Goal: Task Accomplishment & Management: Use online tool/utility

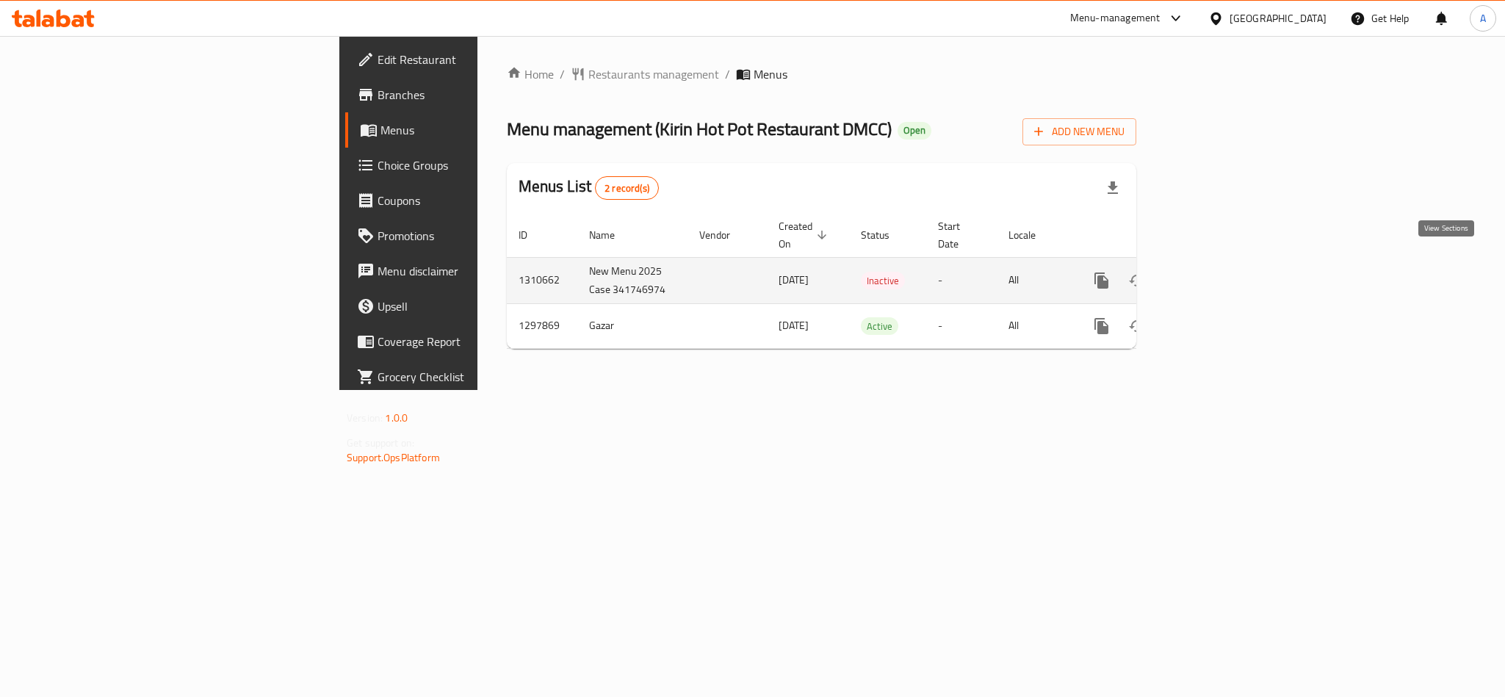
click at [1216, 272] on icon "enhanced table" at bounding box center [1207, 281] width 18 height 18
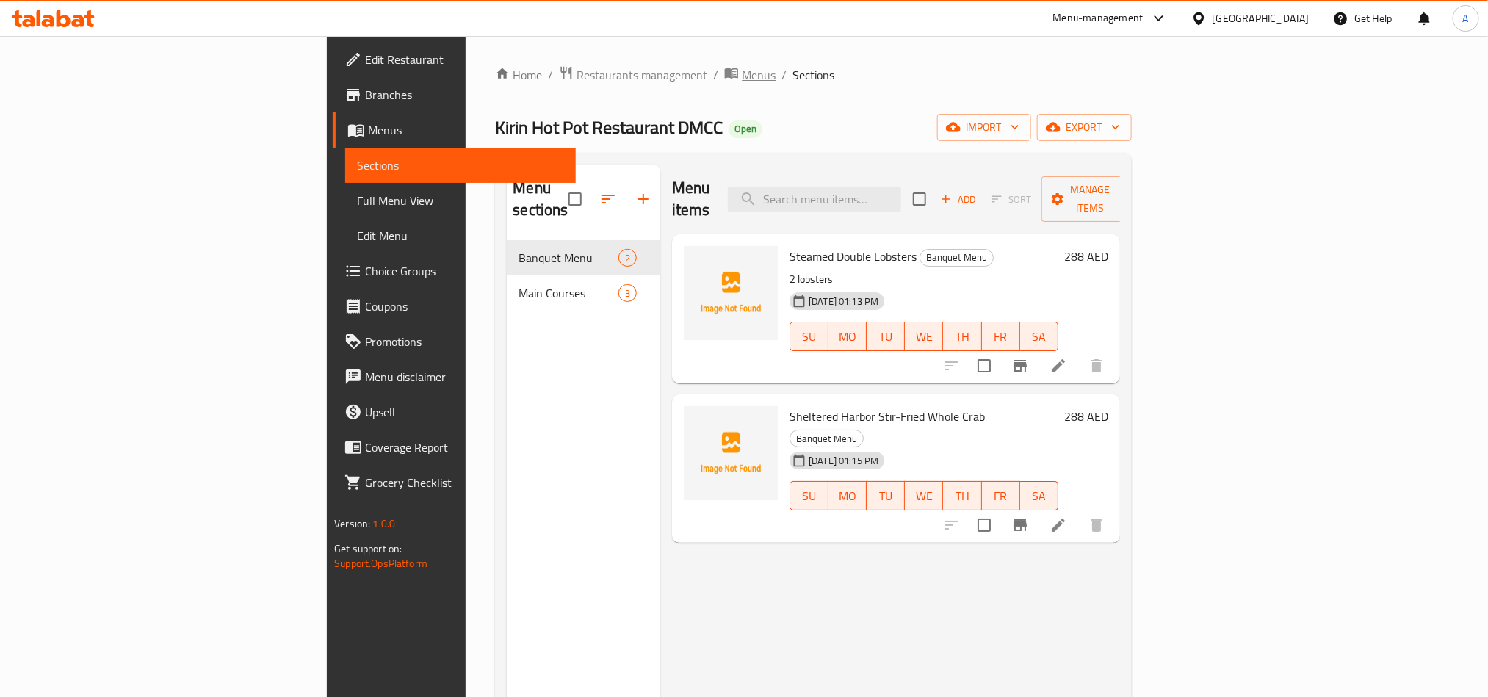
click at [742, 76] on span "Menus" at bounding box center [759, 75] width 34 height 18
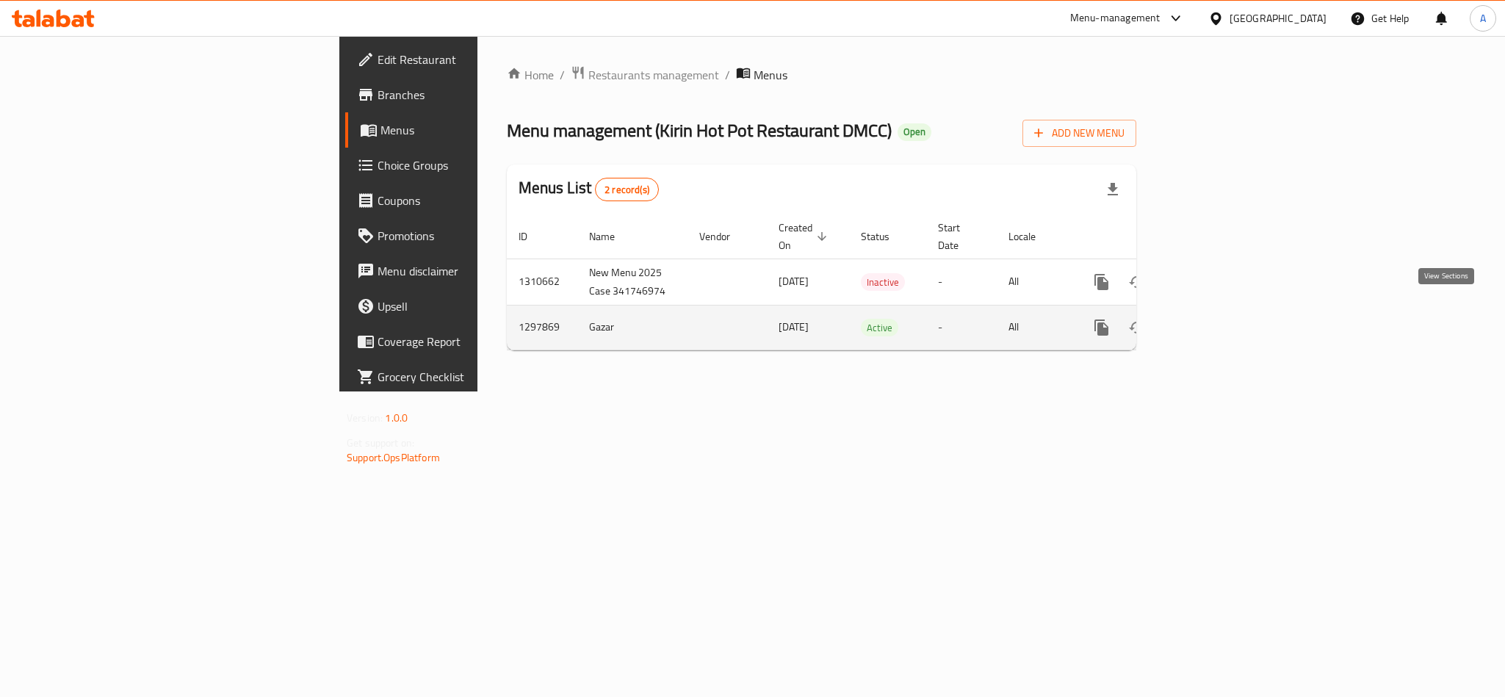
click at [1214, 321] on icon "enhanced table" at bounding box center [1207, 327] width 13 height 13
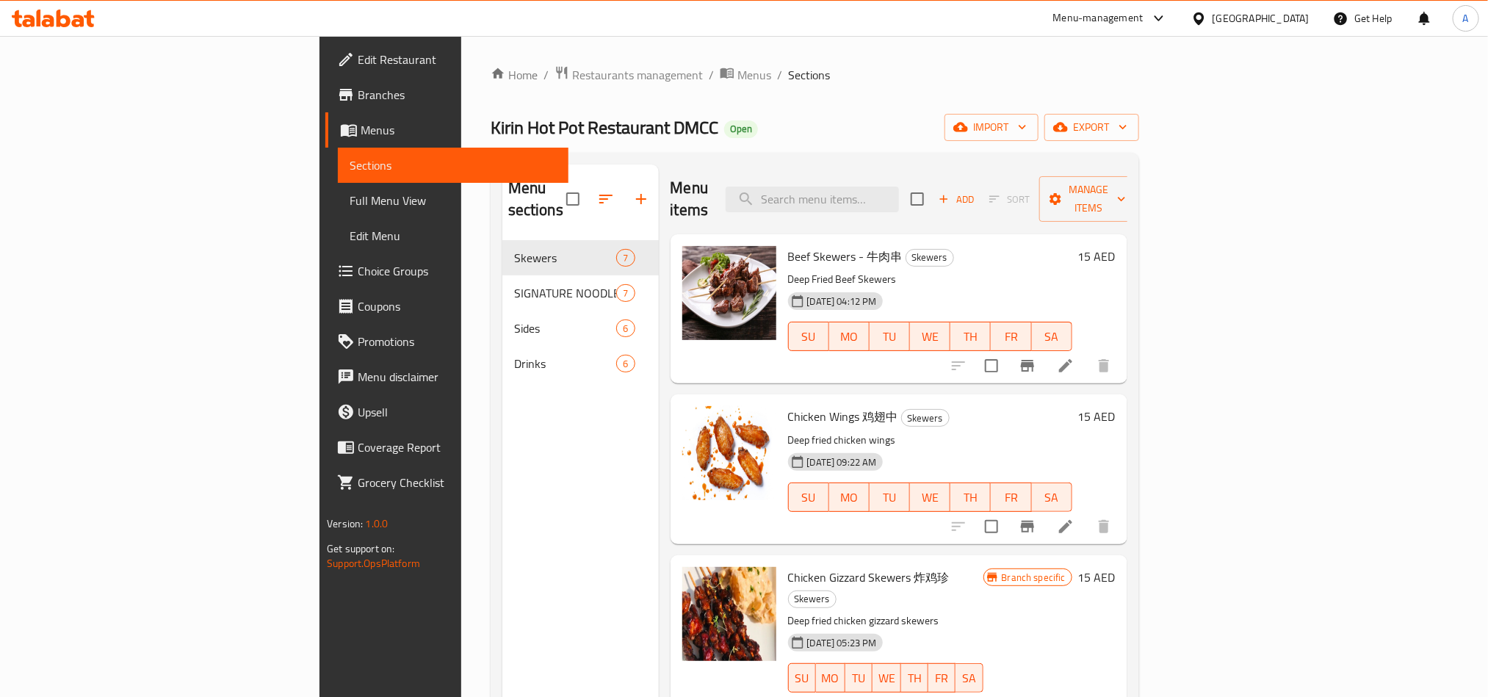
drag, startPoint x: 428, startPoint y: 595, endPoint x: 415, endPoint y: 602, distance: 15.1
click at [502, 595] on div "Menu sections Skewers 7 SIGNATURE NOODLES 7 Sides 6 Drinks 6" at bounding box center [580, 512] width 156 height 697
click at [1127, 130] on span "export" at bounding box center [1091, 127] width 71 height 18
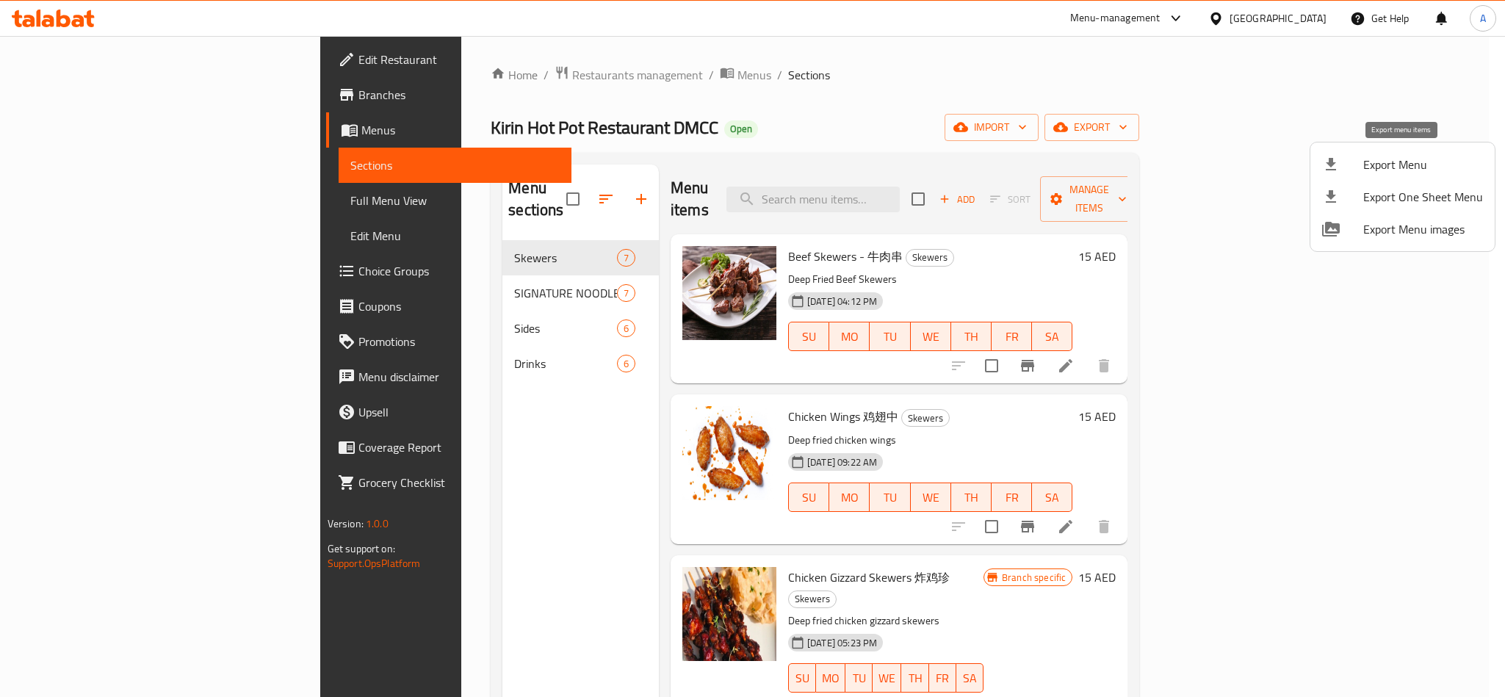
click at [1344, 165] on div at bounding box center [1342, 165] width 41 height 18
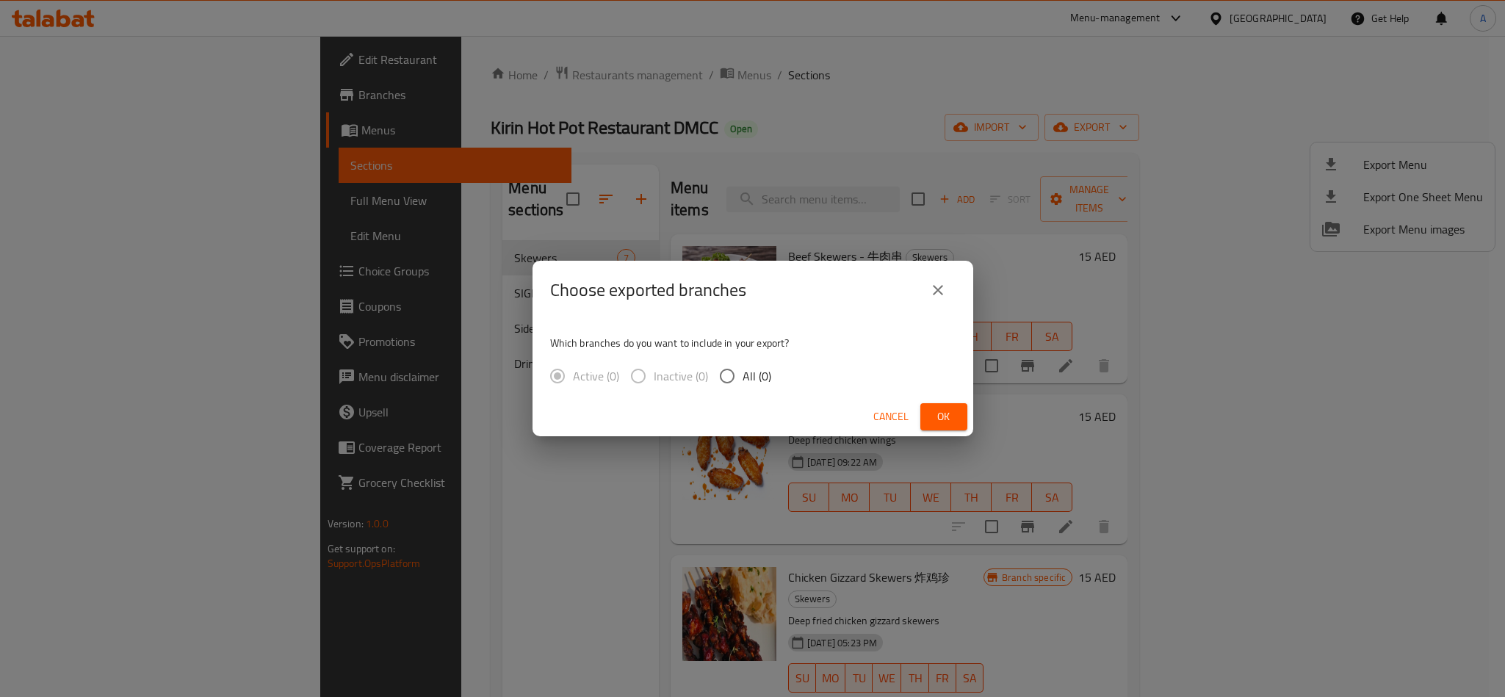
click at [915, 95] on div "Choose exported branches Which branches do you want to include in your export? …" at bounding box center [752, 348] width 1505 height 697
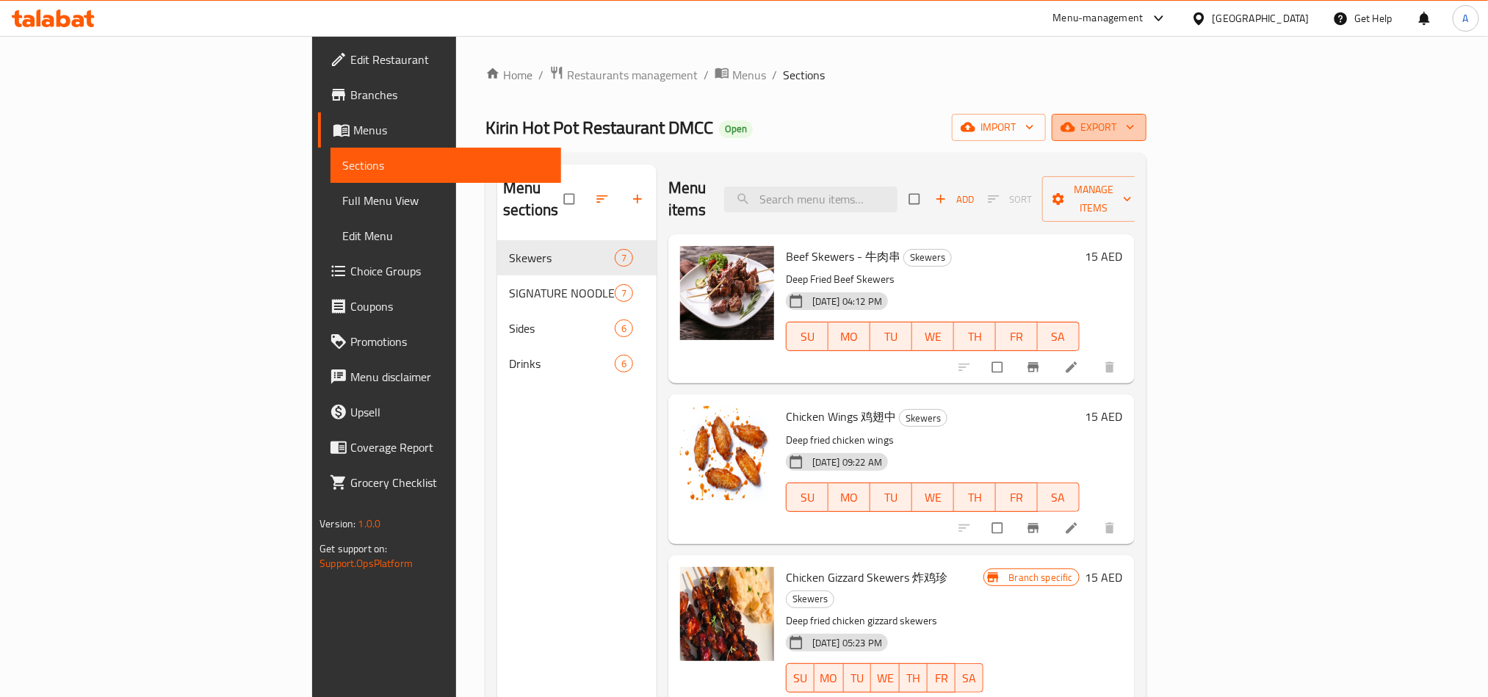
click at [1135, 132] on span "export" at bounding box center [1098, 127] width 71 height 18
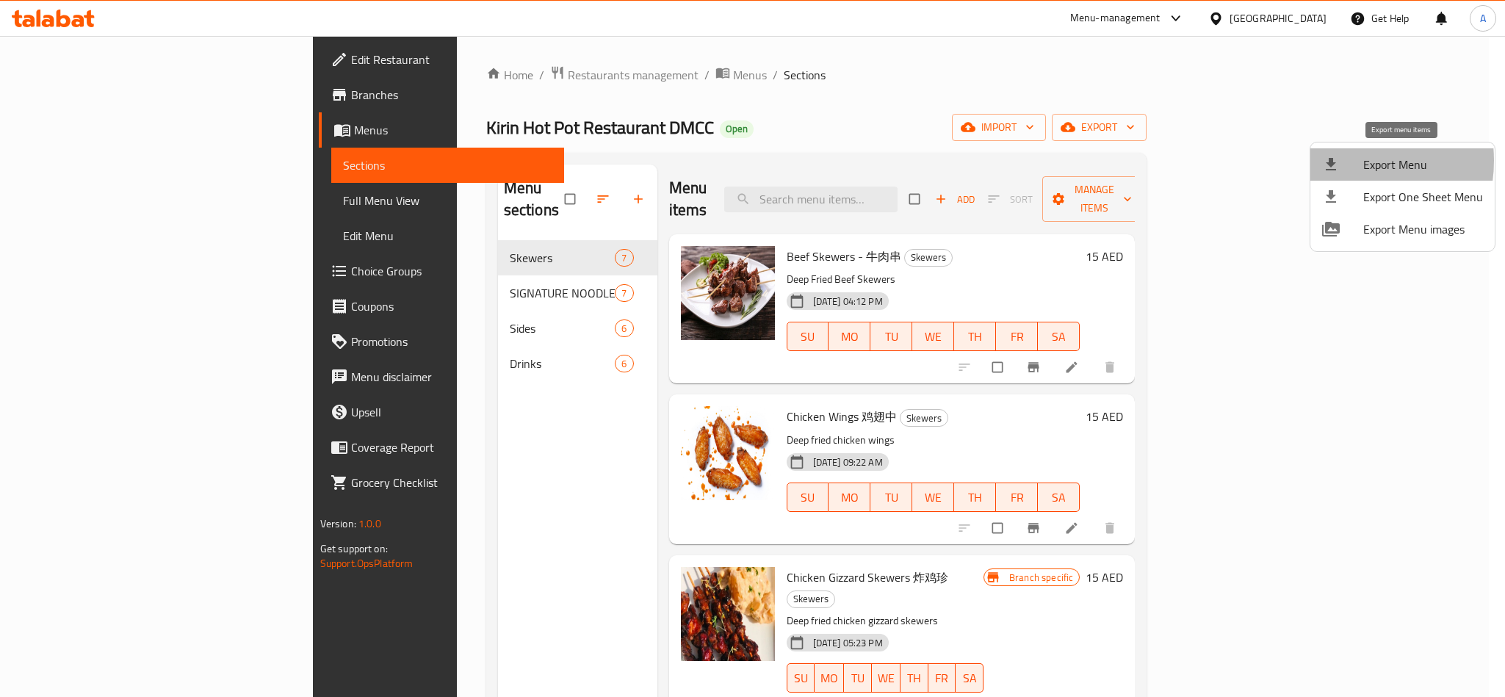
click at [1344, 161] on div at bounding box center [1342, 165] width 41 height 18
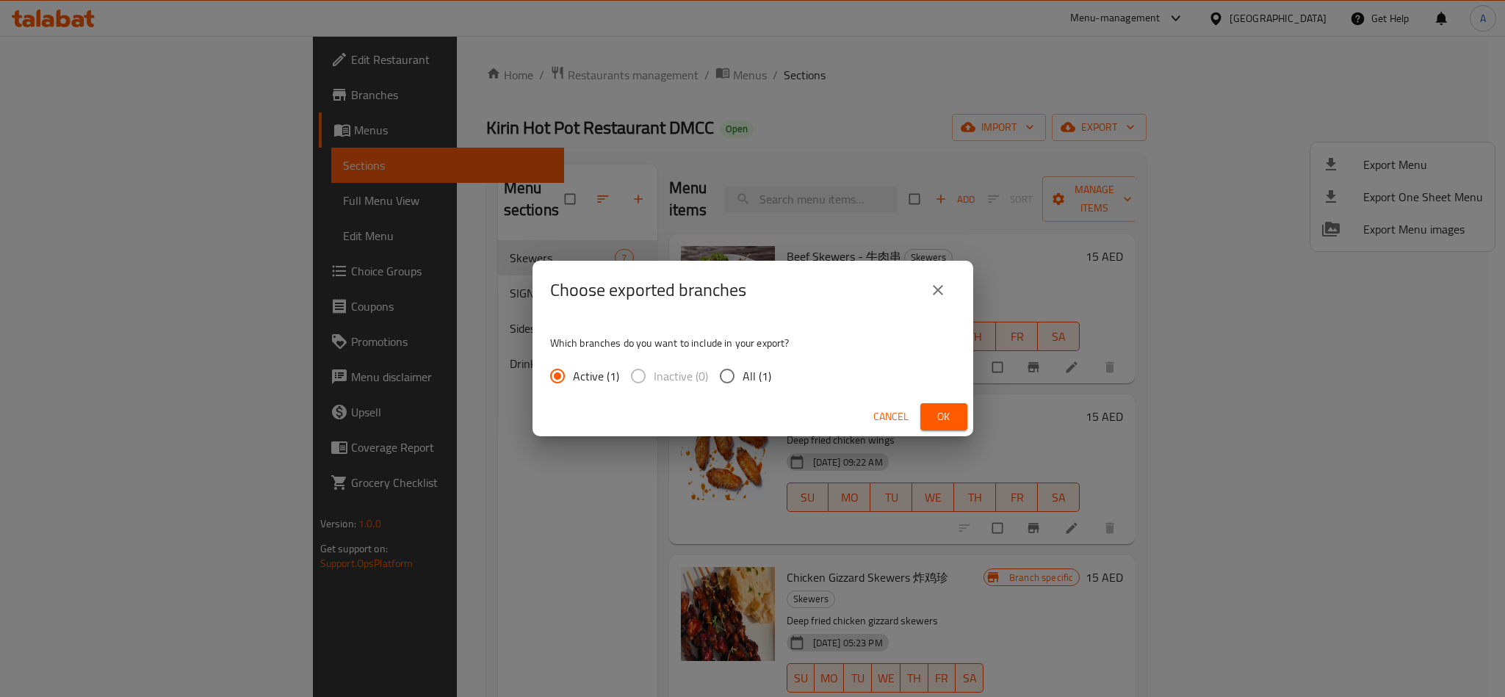
click at [730, 370] on input "All (1)" at bounding box center [727, 376] width 31 height 31
radio input "true"
click at [934, 427] on button "Ok" at bounding box center [943, 416] width 47 height 27
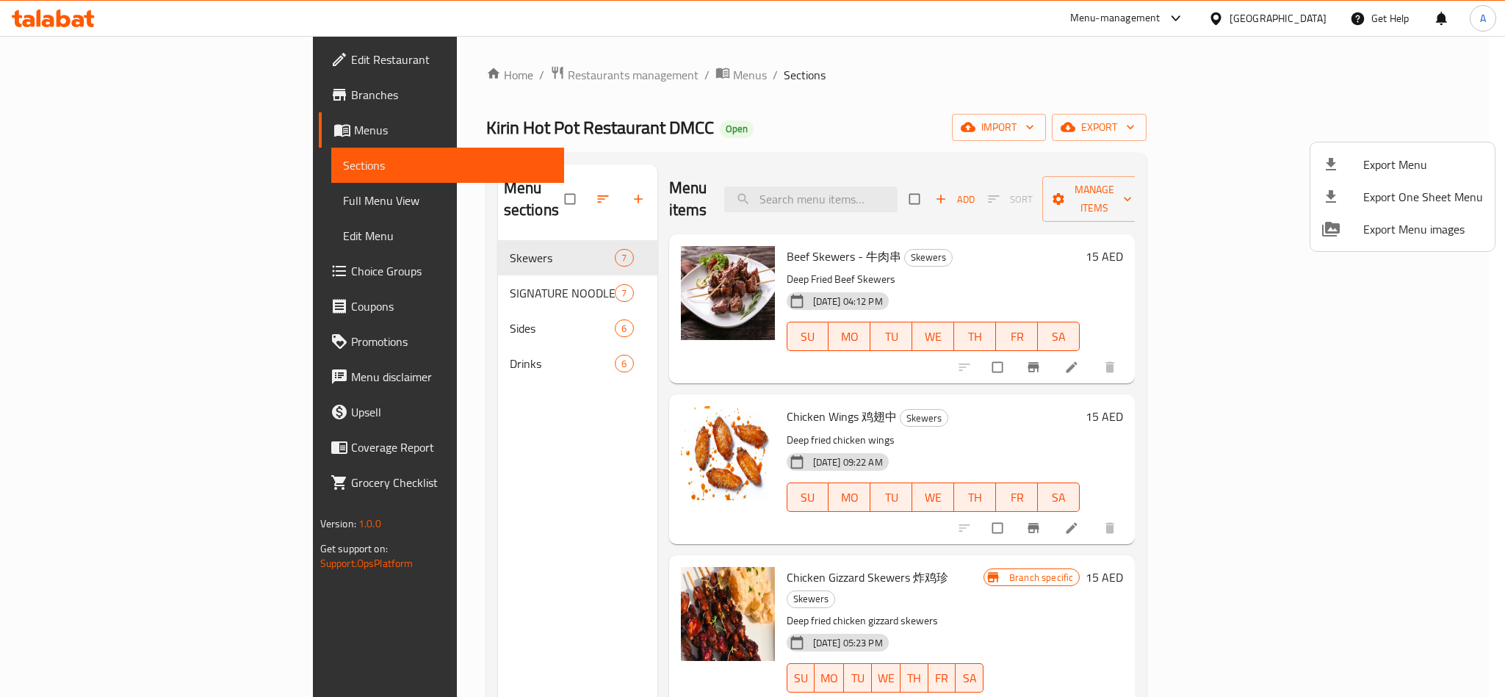
click at [893, 130] on div at bounding box center [752, 348] width 1505 height 697
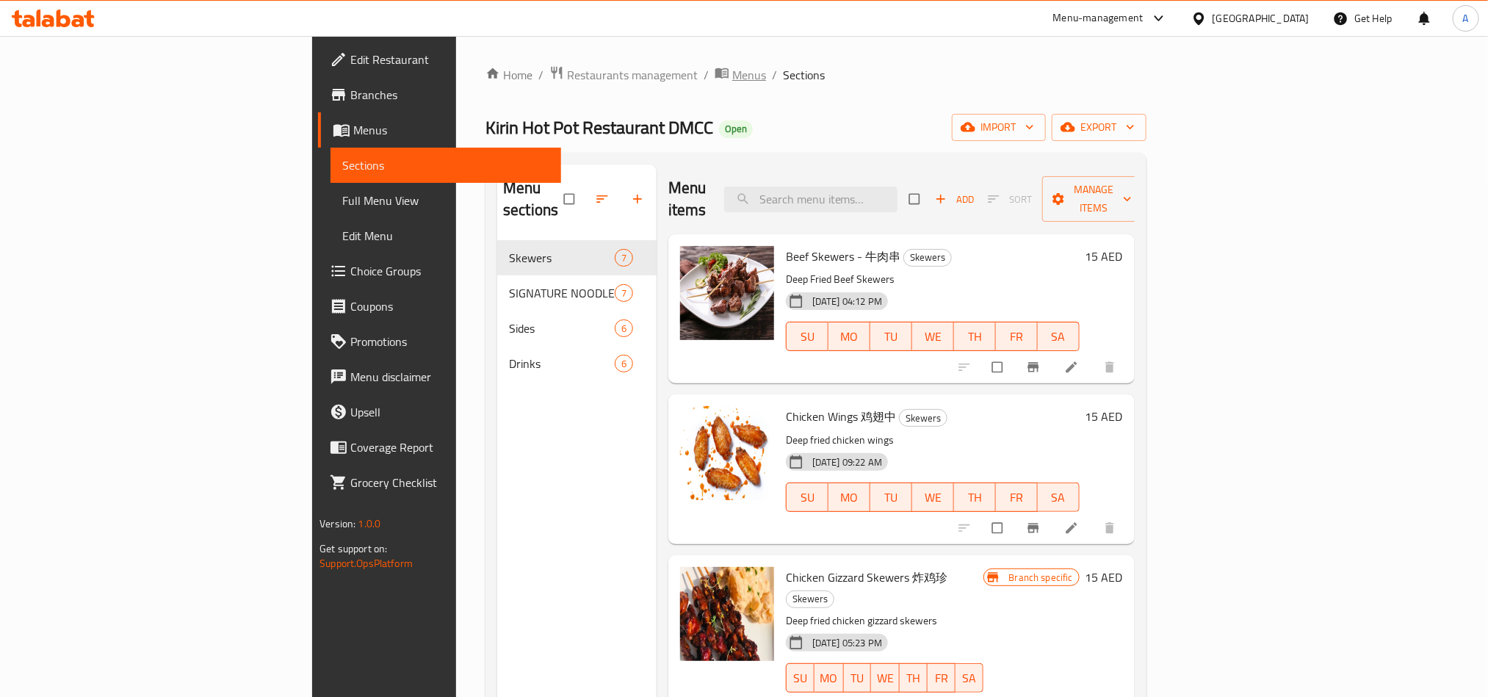
click at [732, 82] on span "Menus" at bounding box center [749, 75] width 34 height 18
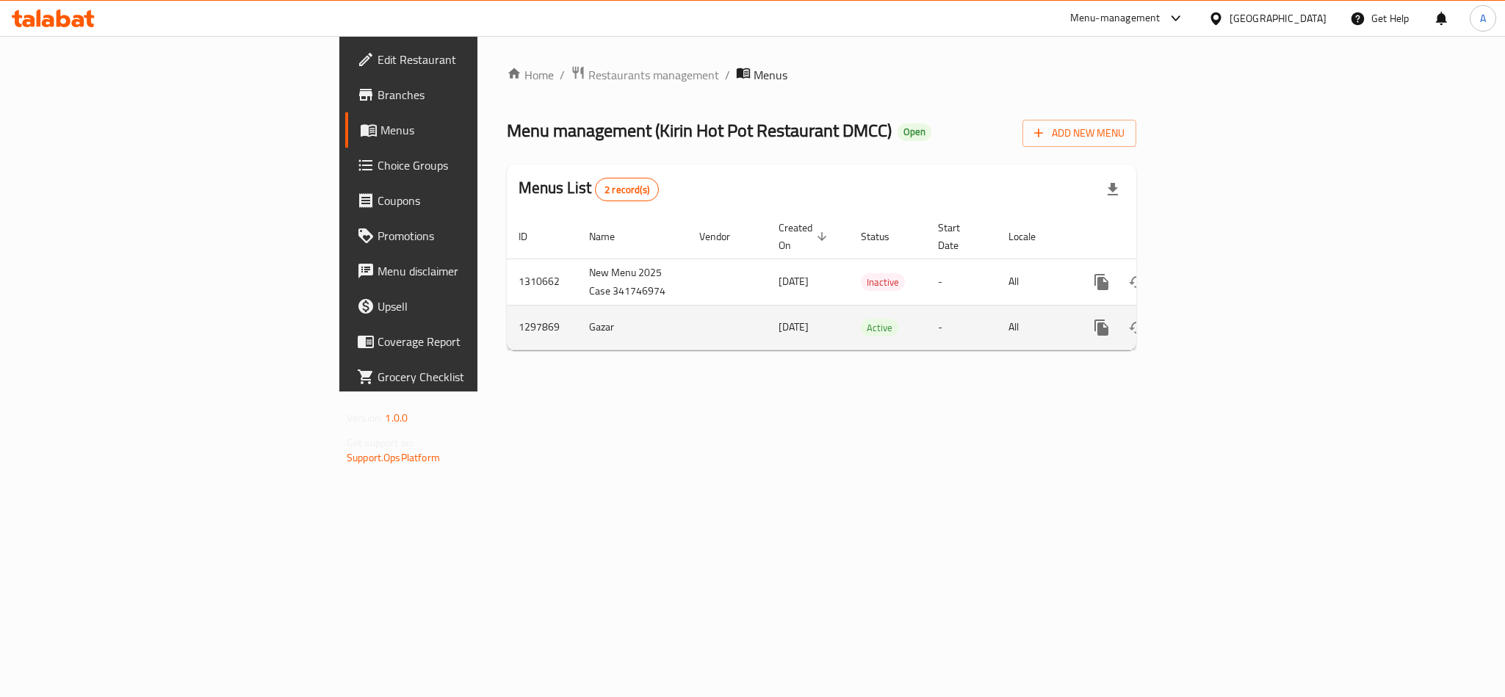
click at [507, 306] on td "1297869" at bounding box center [542, 327] width 70 height 45
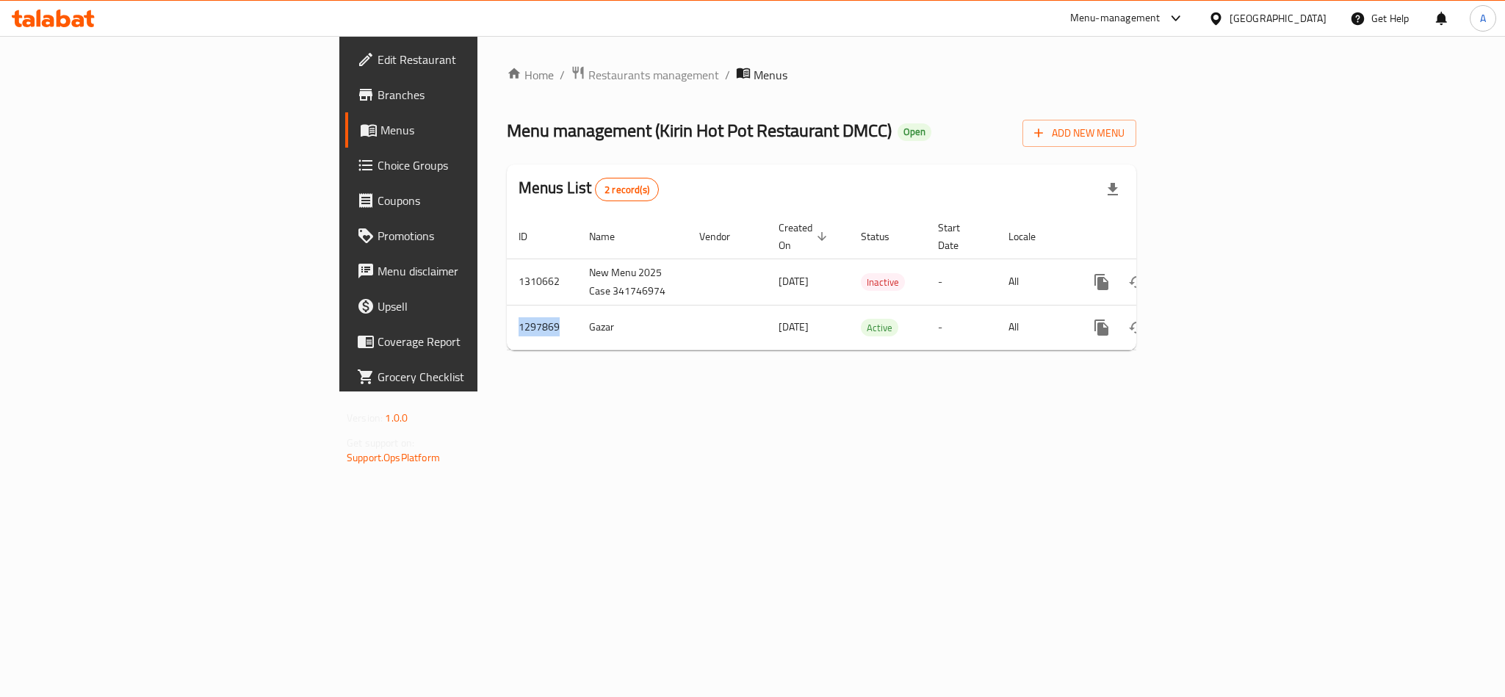
copy td "1297869"
click at [1165, 391] on div "Home / Restaurants management / Menus Menu management ( Kirin Hot Pot Restauran…" at bounding box center [821, 213] width 688 height 355
drag, startPoint x: 1433, startPoint y: 529, endPoint x: 1197, endPoint y: 487, distance: 239.5
click at [1165, 391] on div "Home / Restaurants management / Menus Menu management ( Kirin Hot Pot Restauran…" at bounding box center [821, 213] width 688 height 355
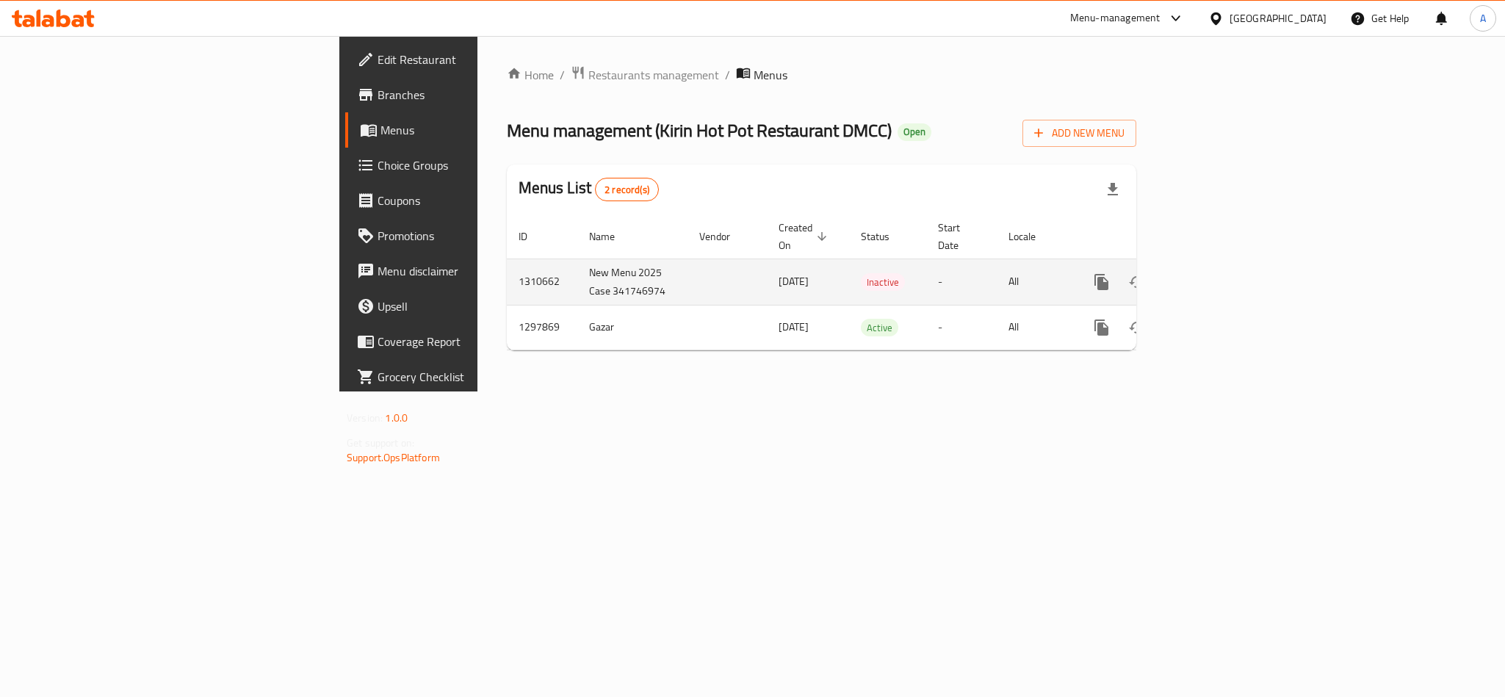
click at [507, 261] on td "1310662" at bounding box center [542, 281] width 70 height 46
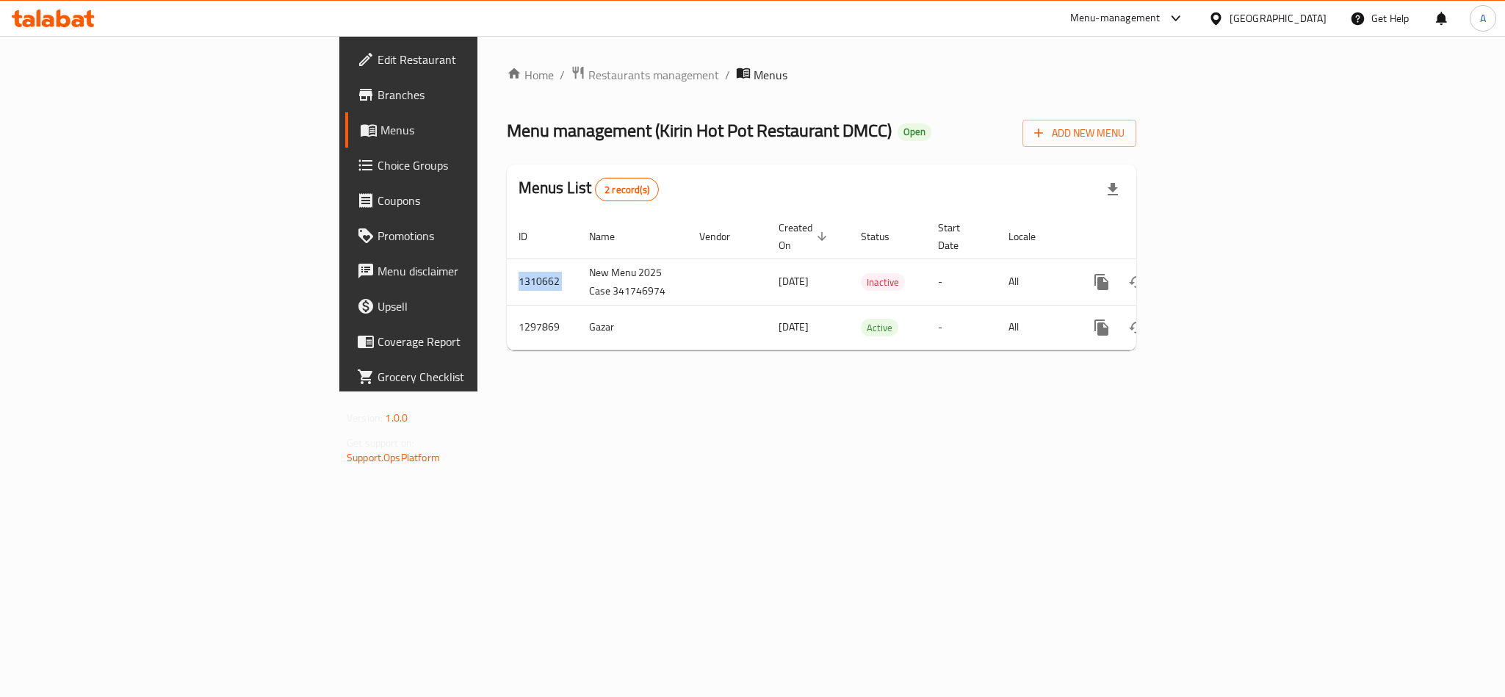
copy td "1310662"
click at [1165, 391] on div "Home / Restaurants management / Menus Menu management ( Kirin Hot Pot Restauran…" at bounding box center [821, 213] width 688 height 355
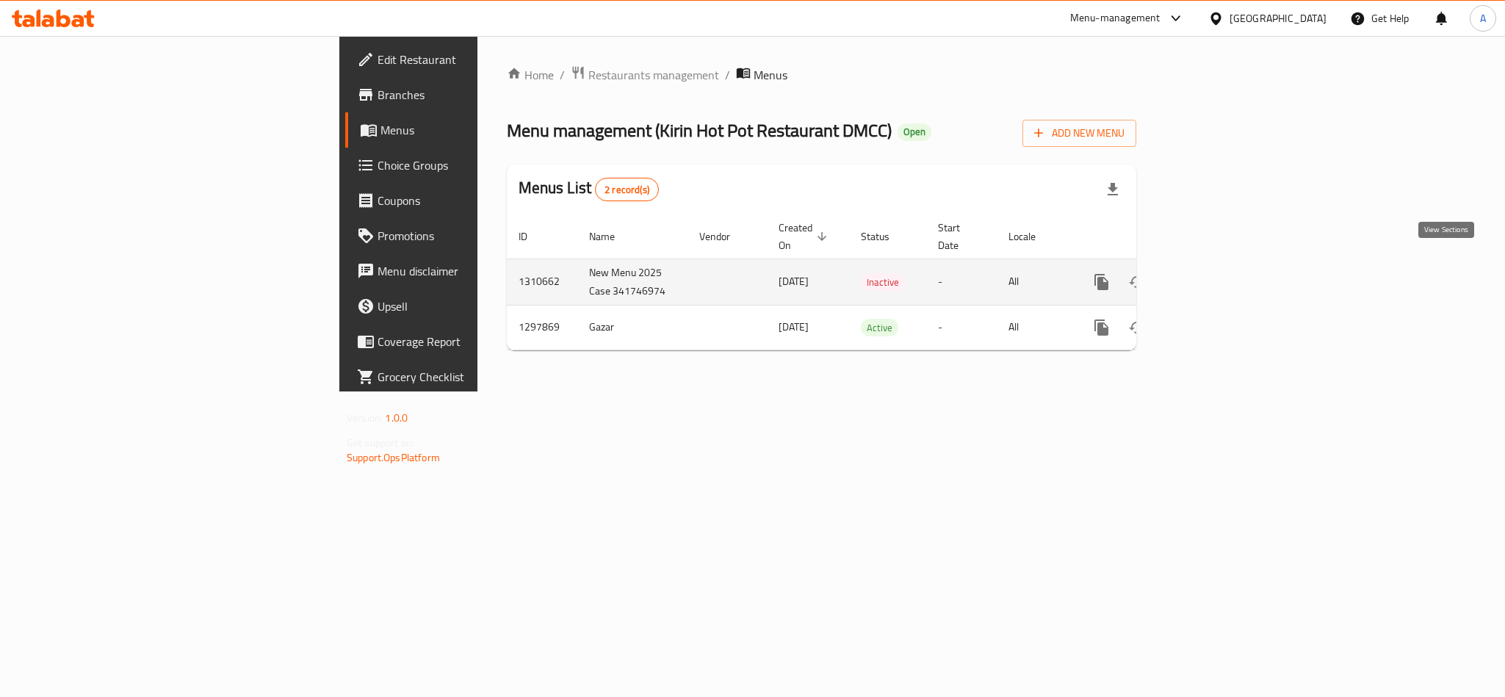
click at [1216, 273] on icon "enhanced table" at bounding box center [1207, 282] width 18 height 18
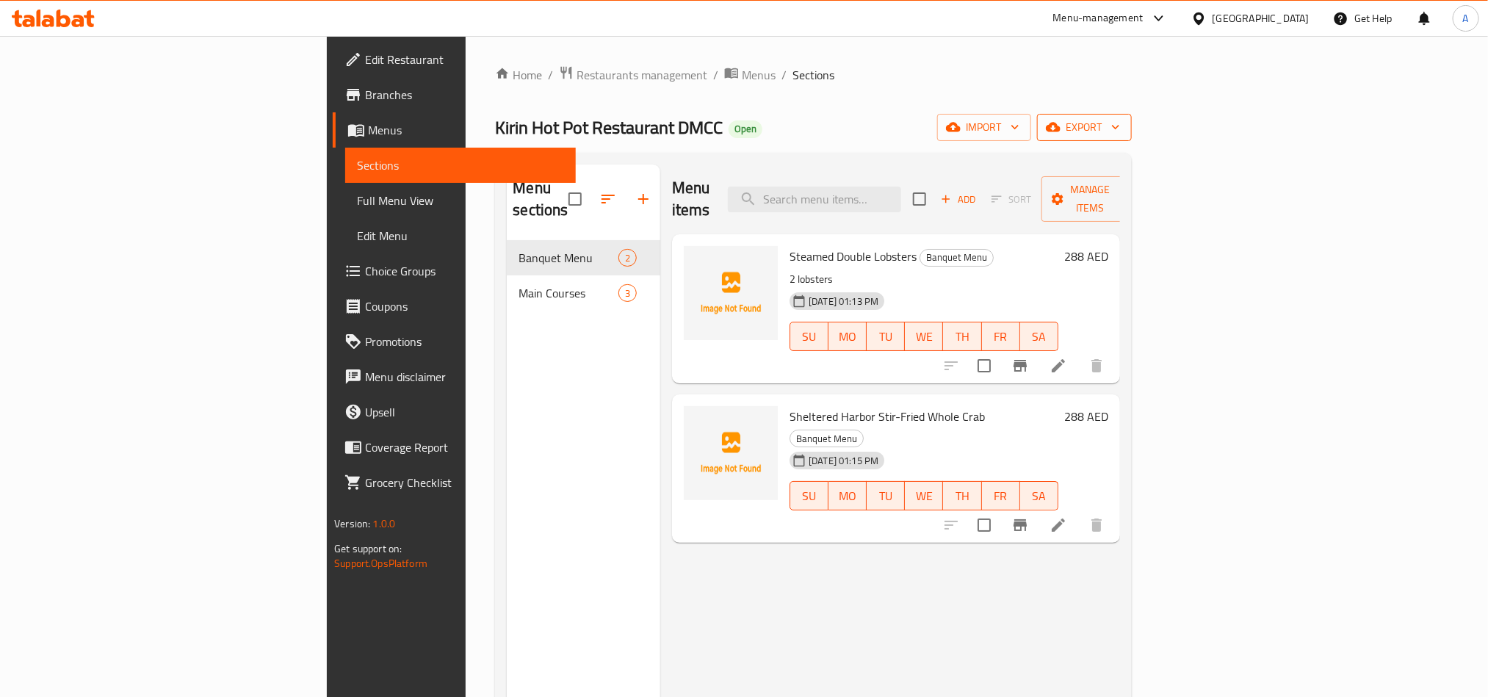
click at [1120, 126] on span "export" at bounding box center [1084, 127] width 71 height 18
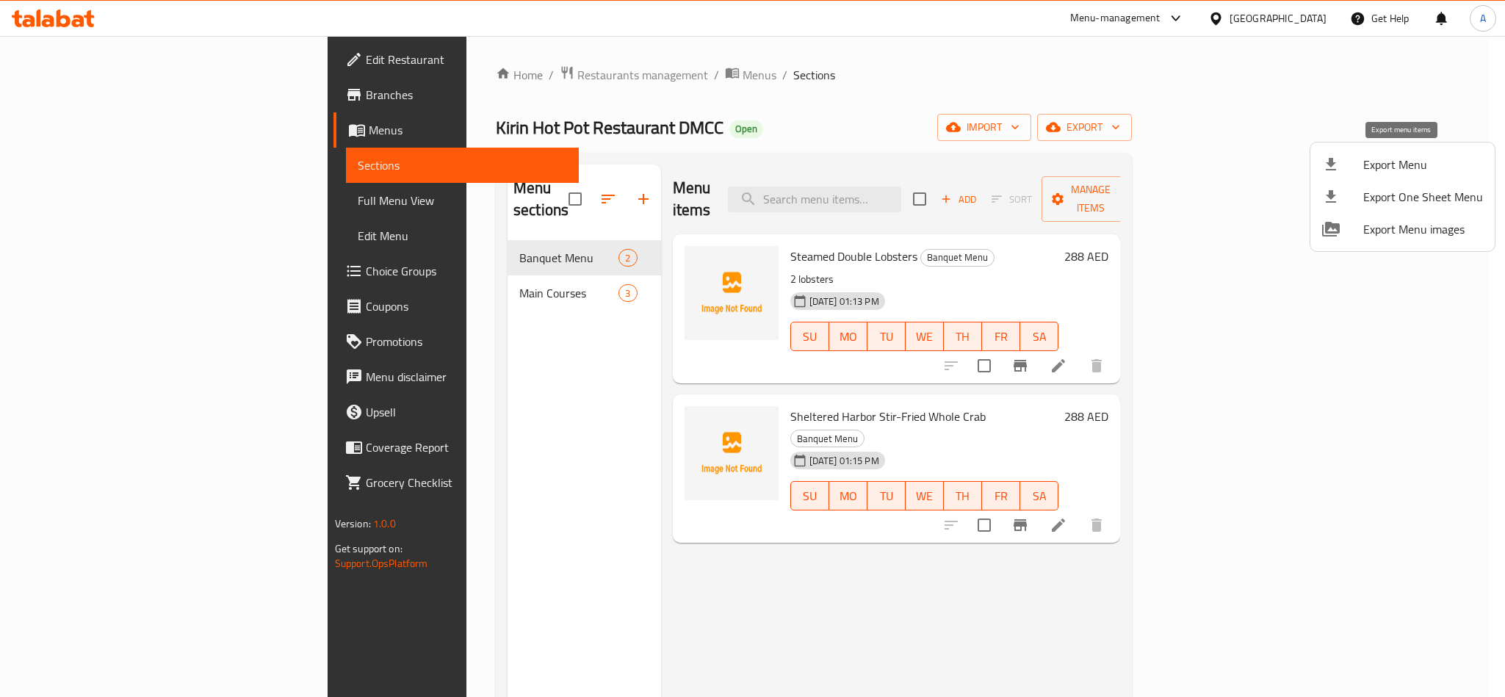
click at [1360, 167] on div at bounding box center [1342, 165] width 41 height 18
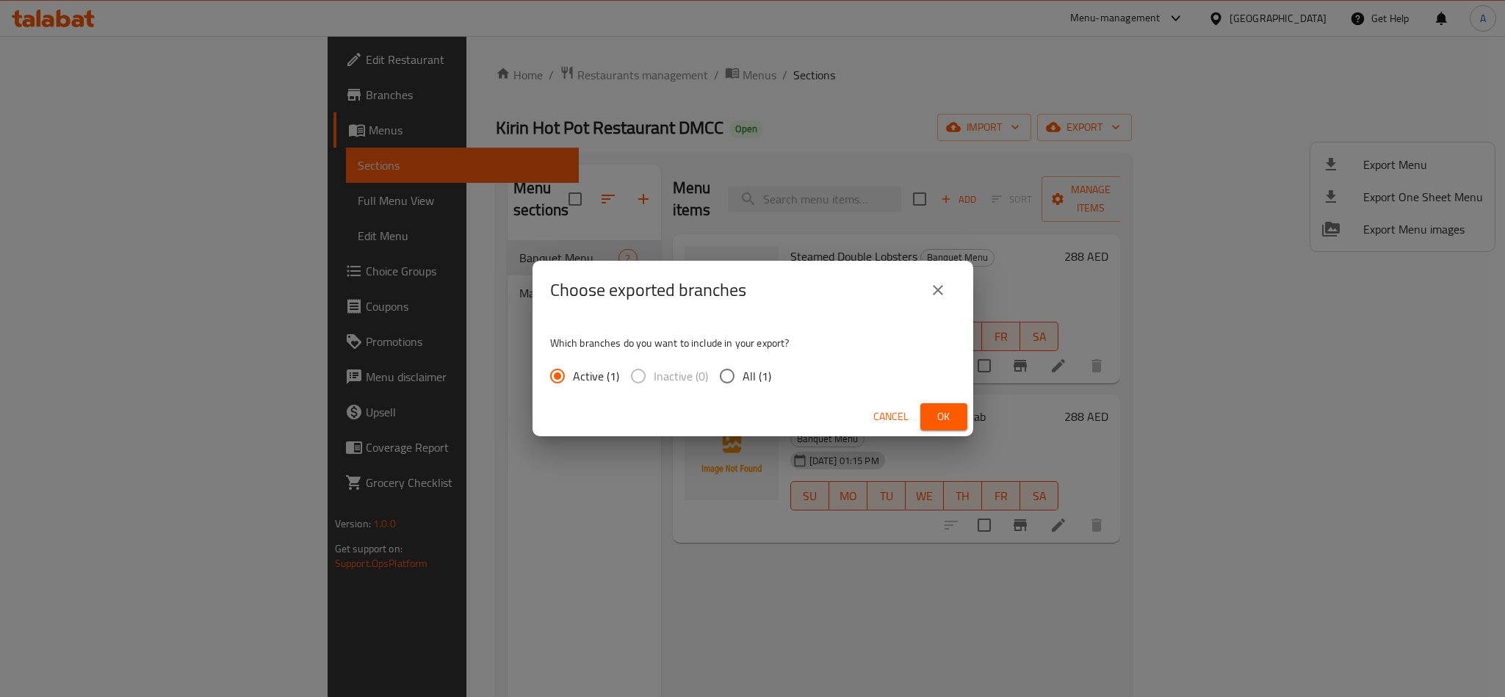
click at [725, 373] on input "All (1)" at bounding box center [727, 376] width 31 height 31
radio input "true"
click at [947, 413] on span "Ok" at bounding box center [943, 417] width 23 height 18
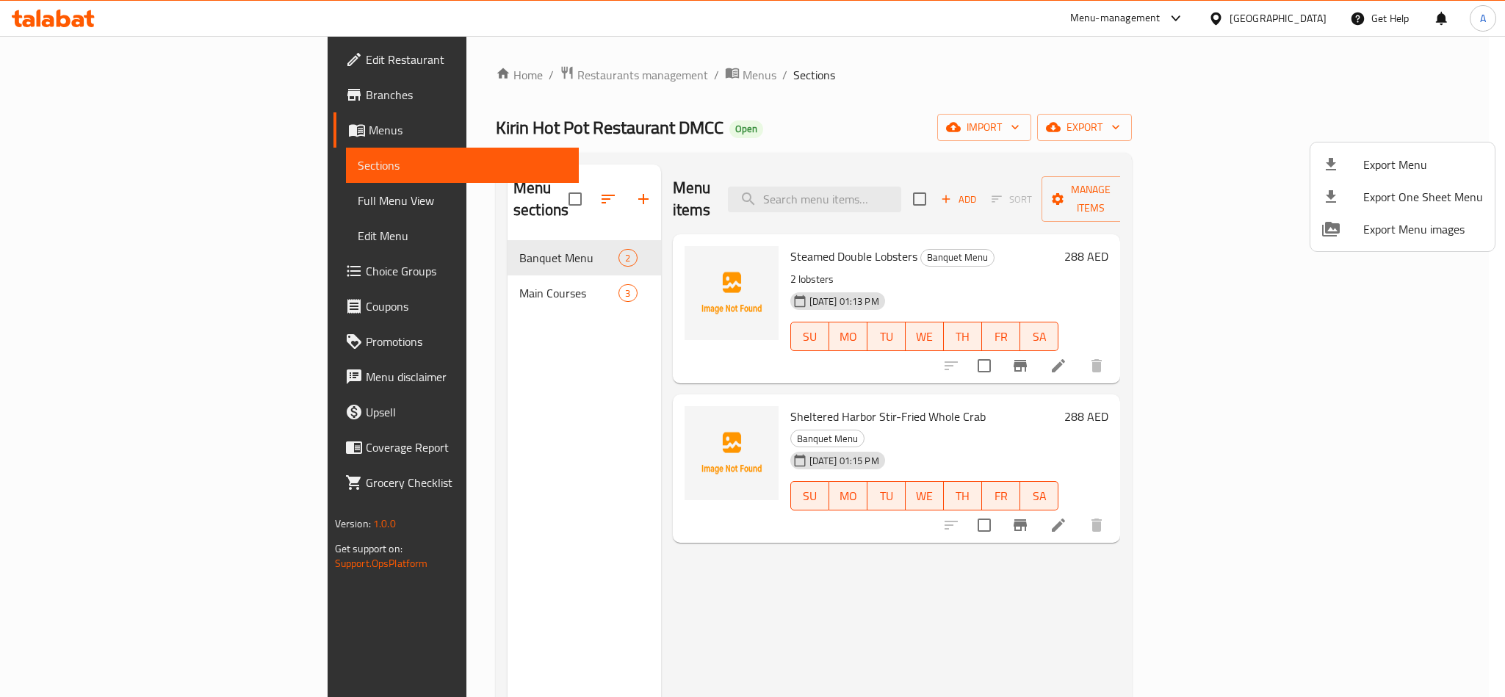
click at [969, 88] on div at bounding box center [752, 348] width 1505 height 697
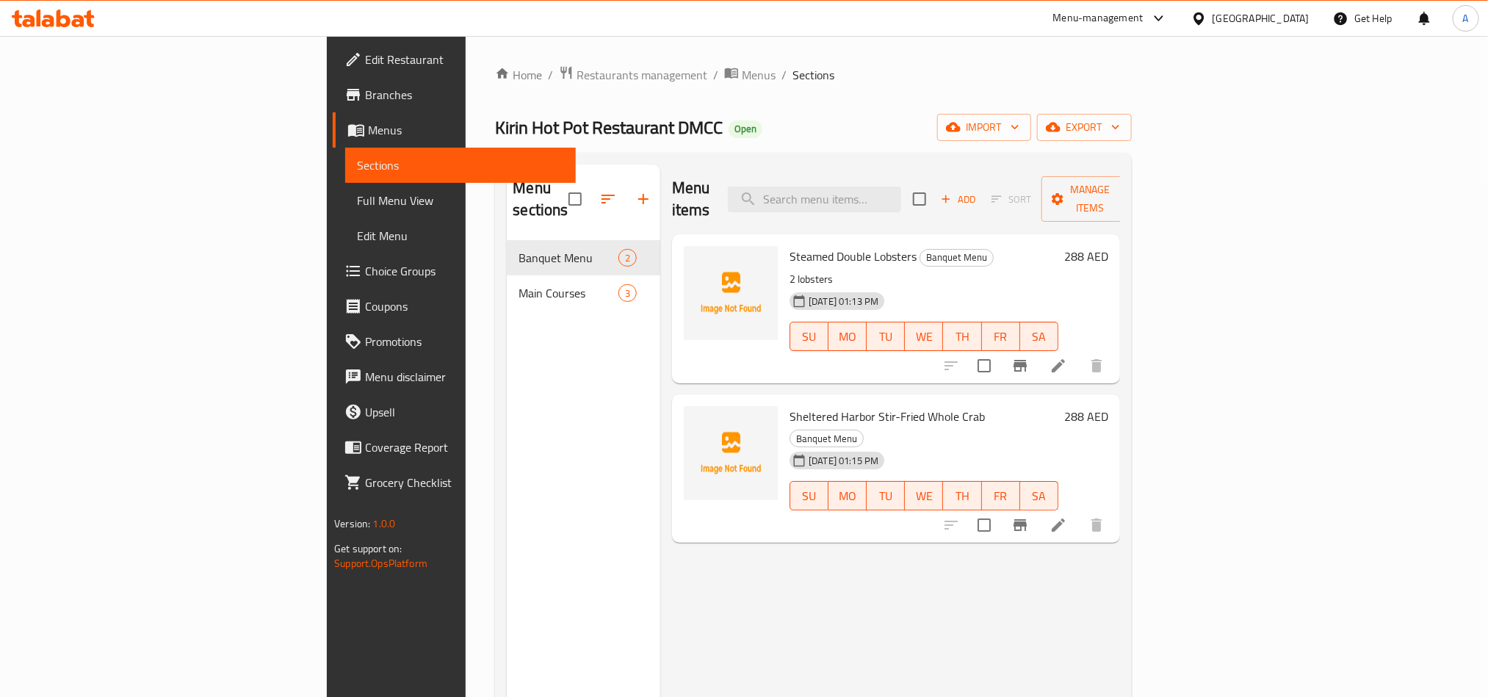
drag, startPoint x: 403, startPoint y: 430, endPoint x: 435, endPoint y: 245, distance: 187.7
click at [507, 430] on div "Menu sections Banquet Menu 2 Main Courses 3" at bounding box center [583, 512] width 153 height 697
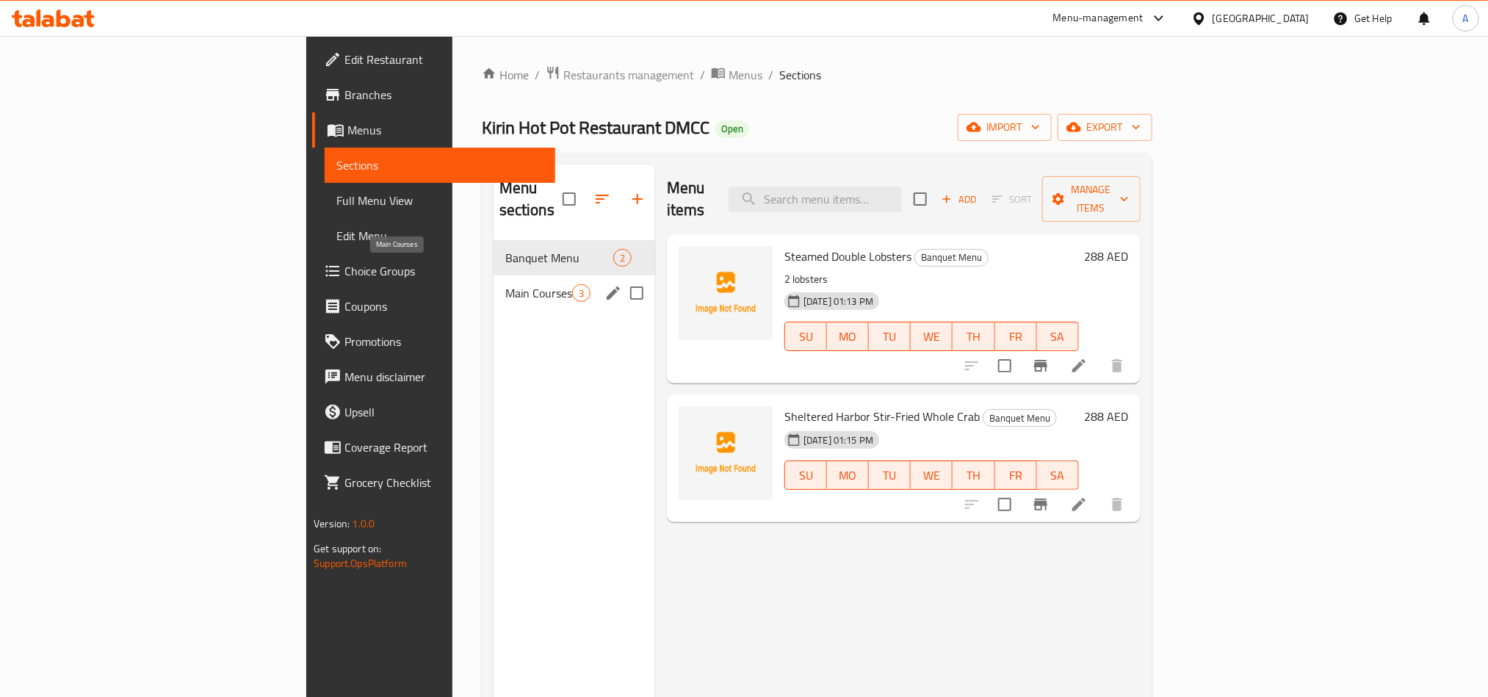
click at [493, 283] on div "Main Courses 3" at bounding box center [574, 292] width 162 height 35
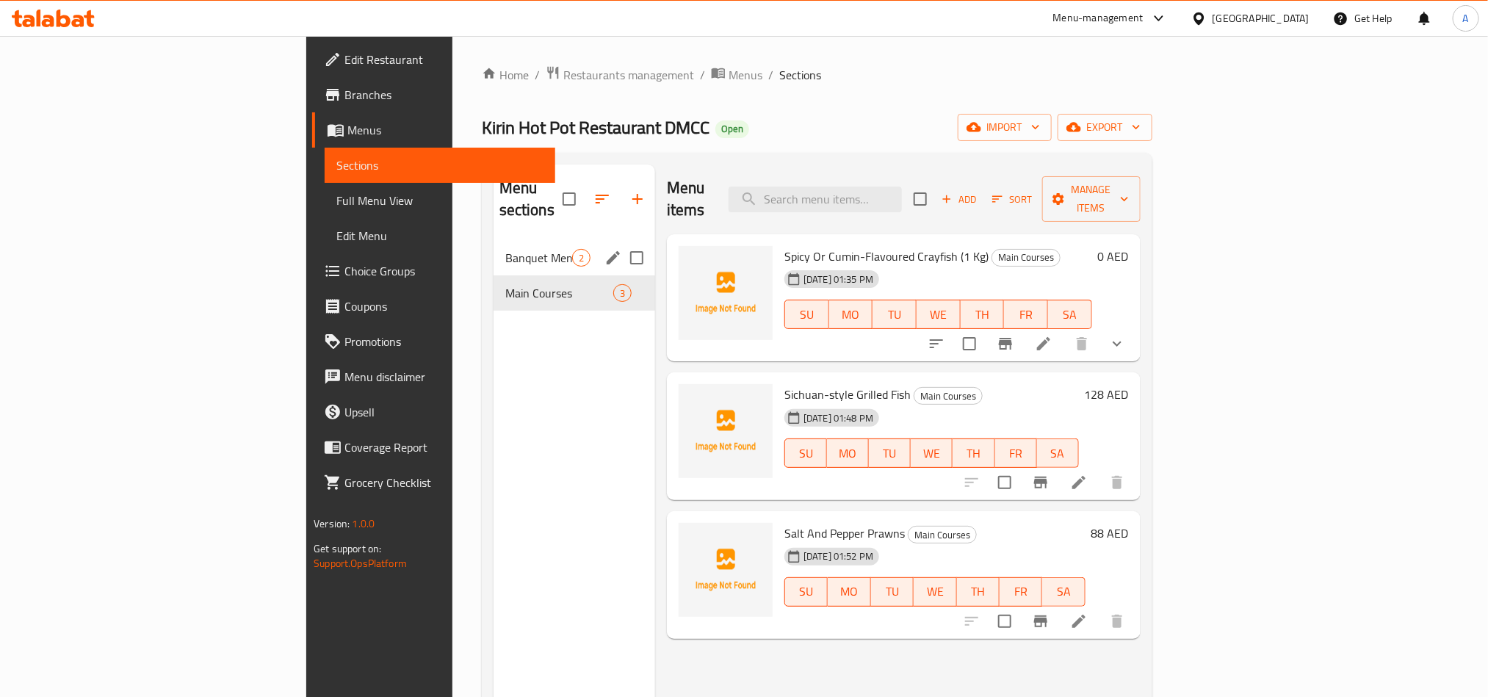
click at [493, 240] on div "Banquet Menu 2" at bounding box center [574, 257] width 162 height 35
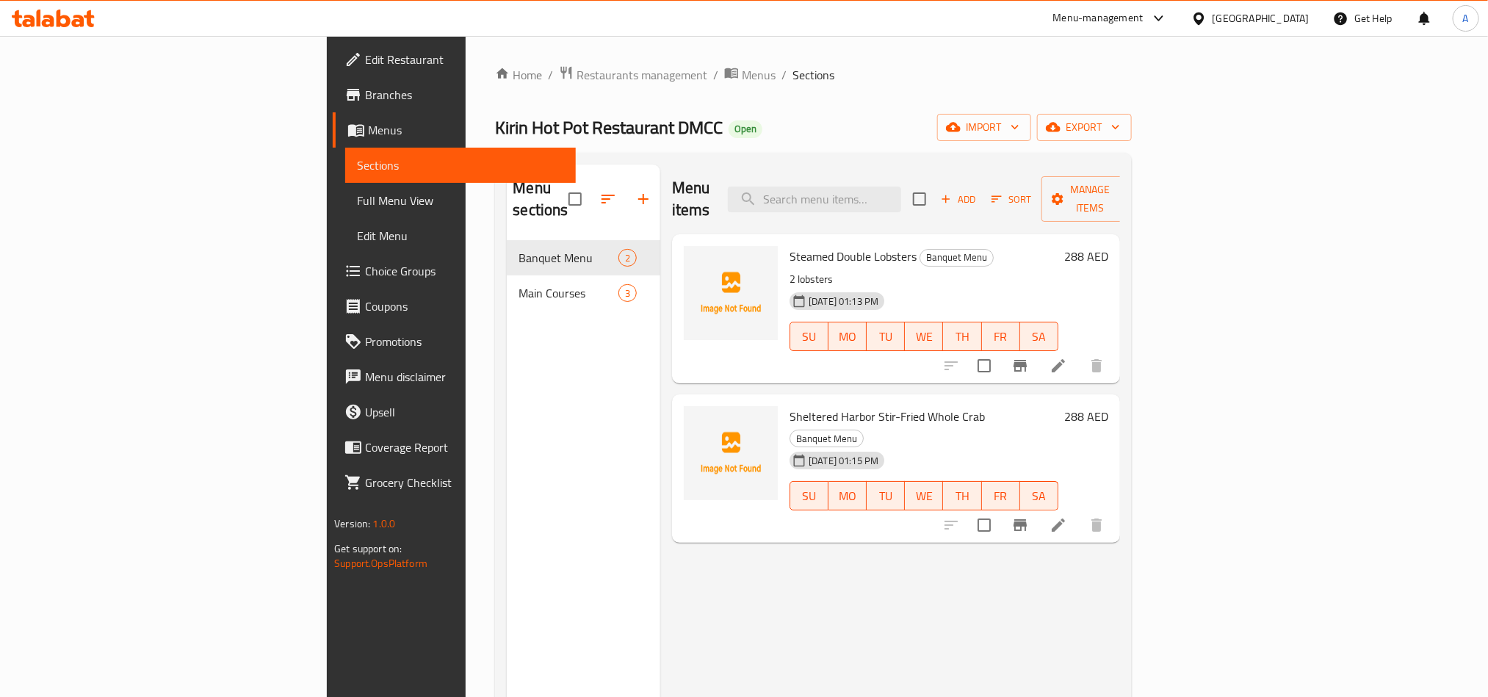
click at [507, 289] on nav "Banquet Menu 2 Main Courses 3" at bounding box center [583, 275] width 153 height 82
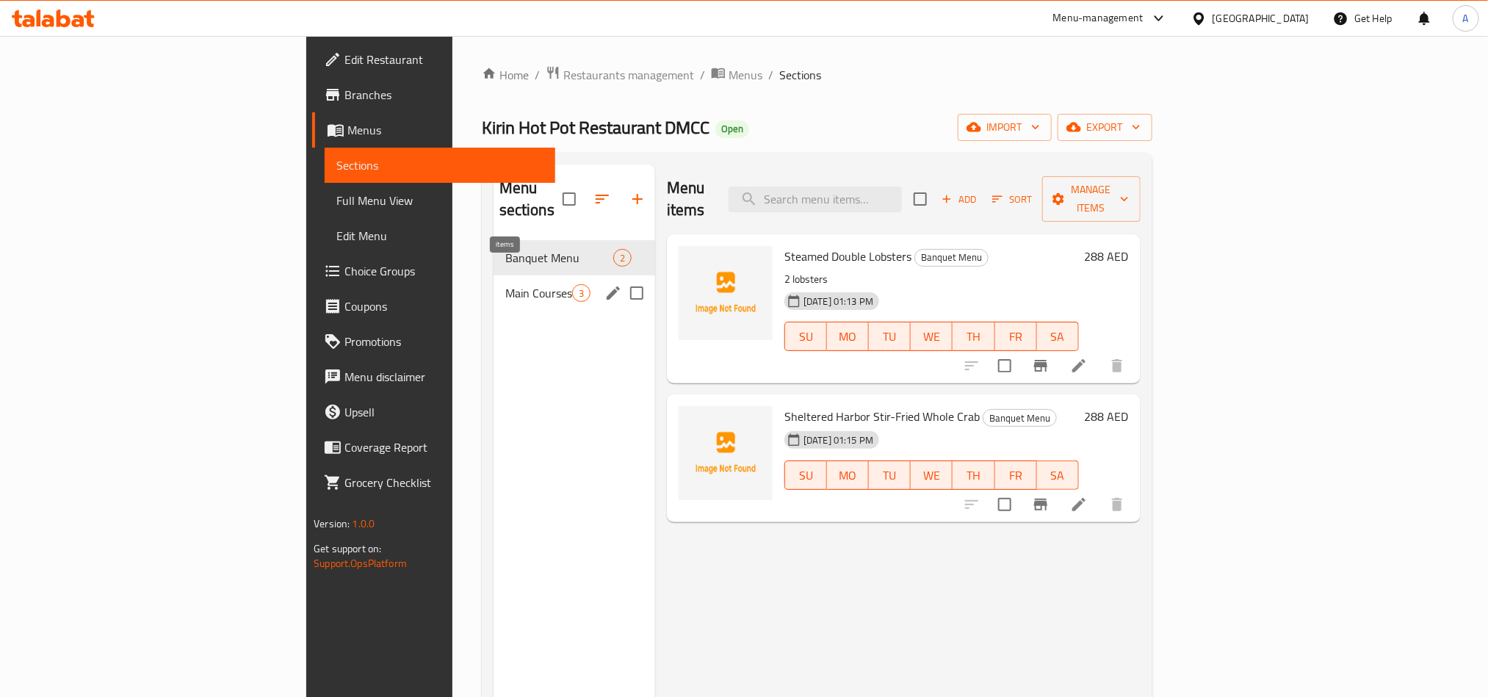
click at [573, 286] on span "3" at bounding box center [581, 293] width 17 height 14
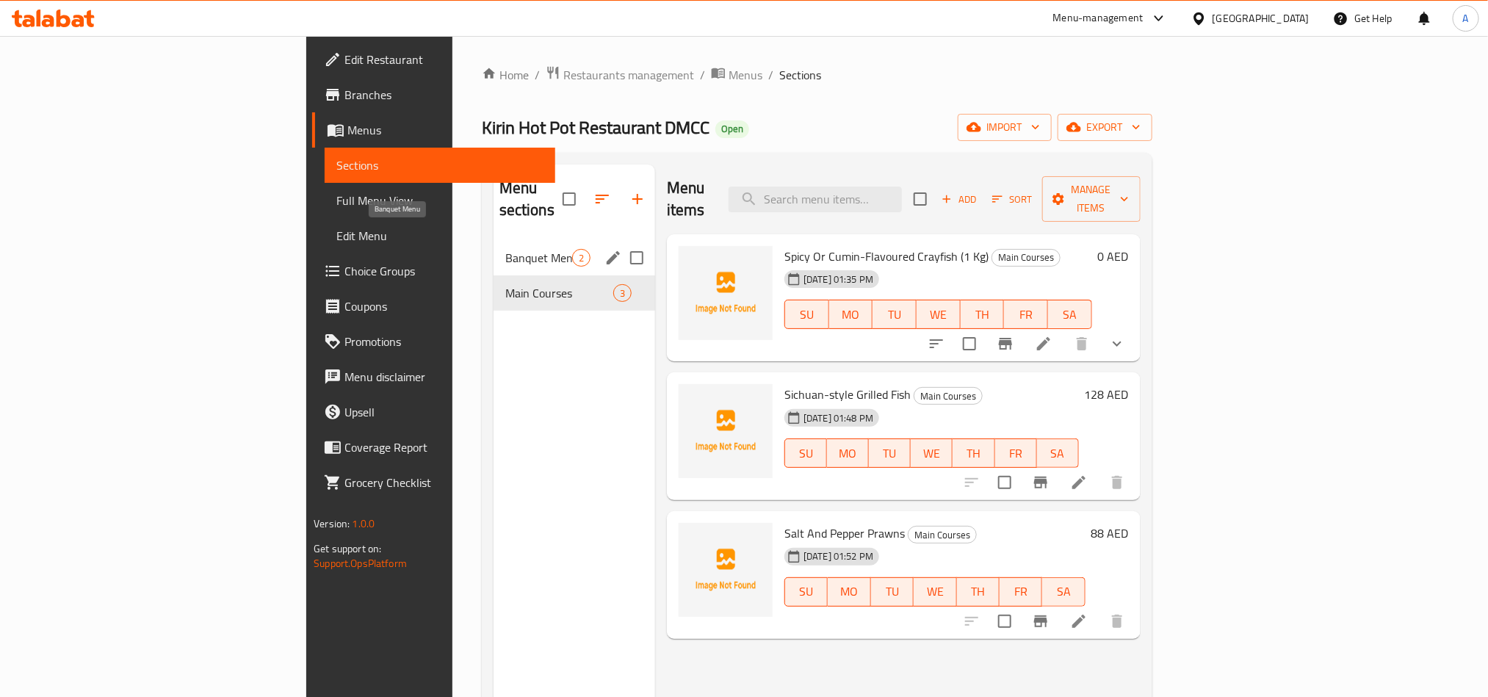
click at [505, 249] on span "Banquet Menu" at bounding box center [538, 258] width 67 height 18
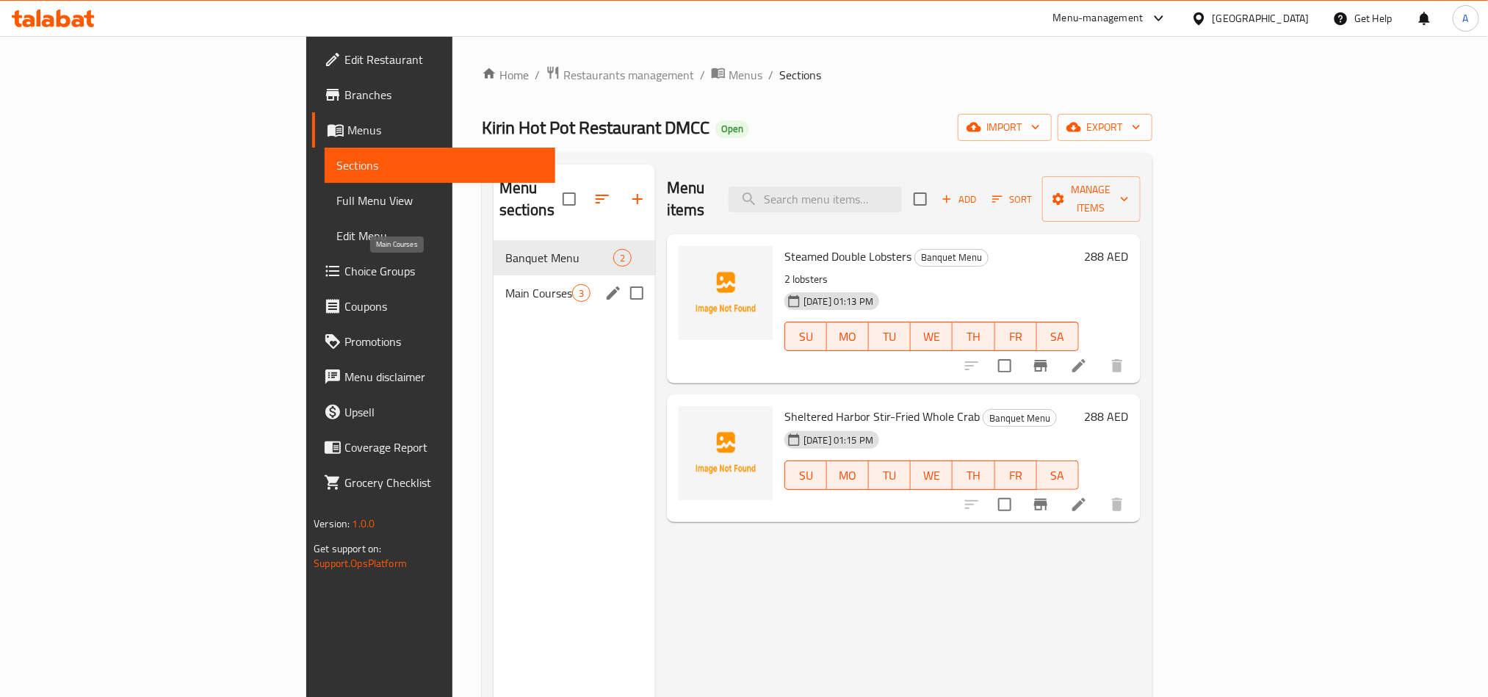
click at [505, 284] on span "Main Courses" at bounding box center [538, 293] width 67 height 18
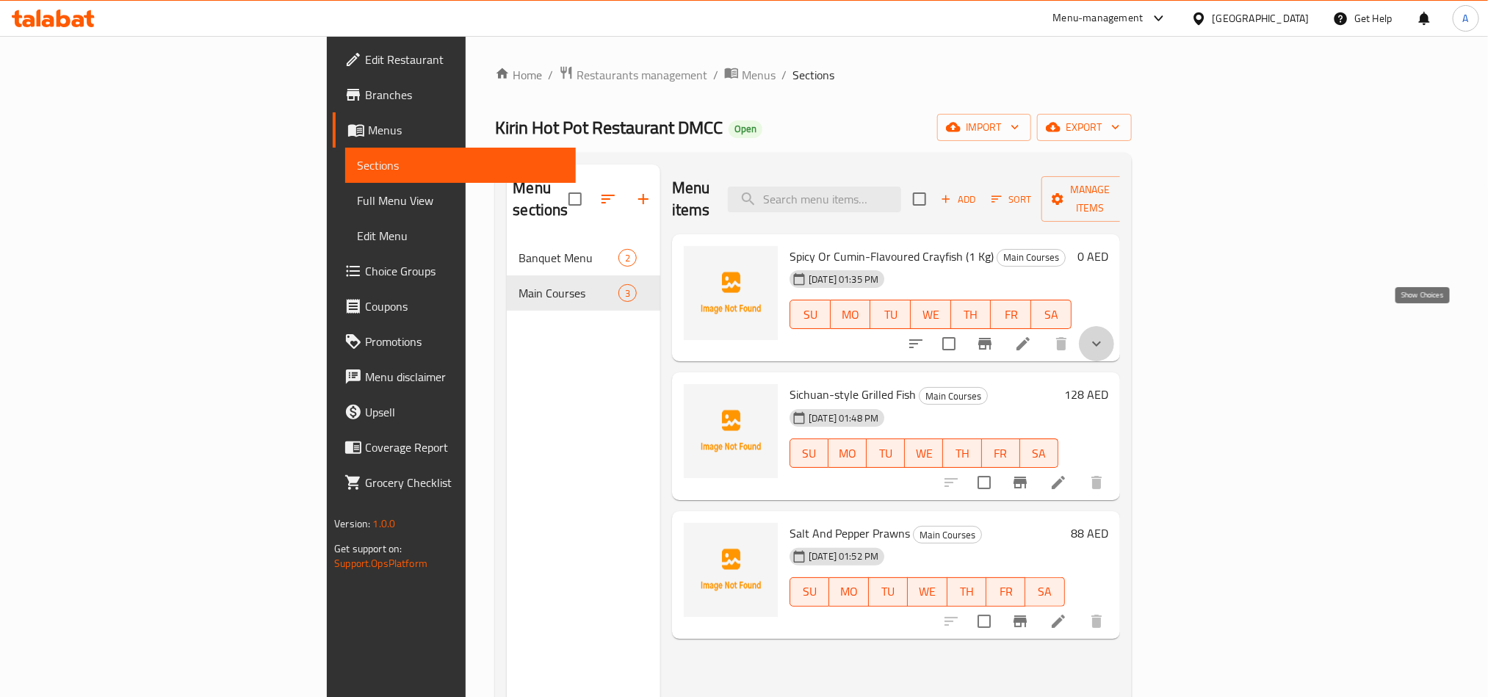
click at [1105, 335] on icon "show more" at bounding box center [1097, 344] width 18 height 18
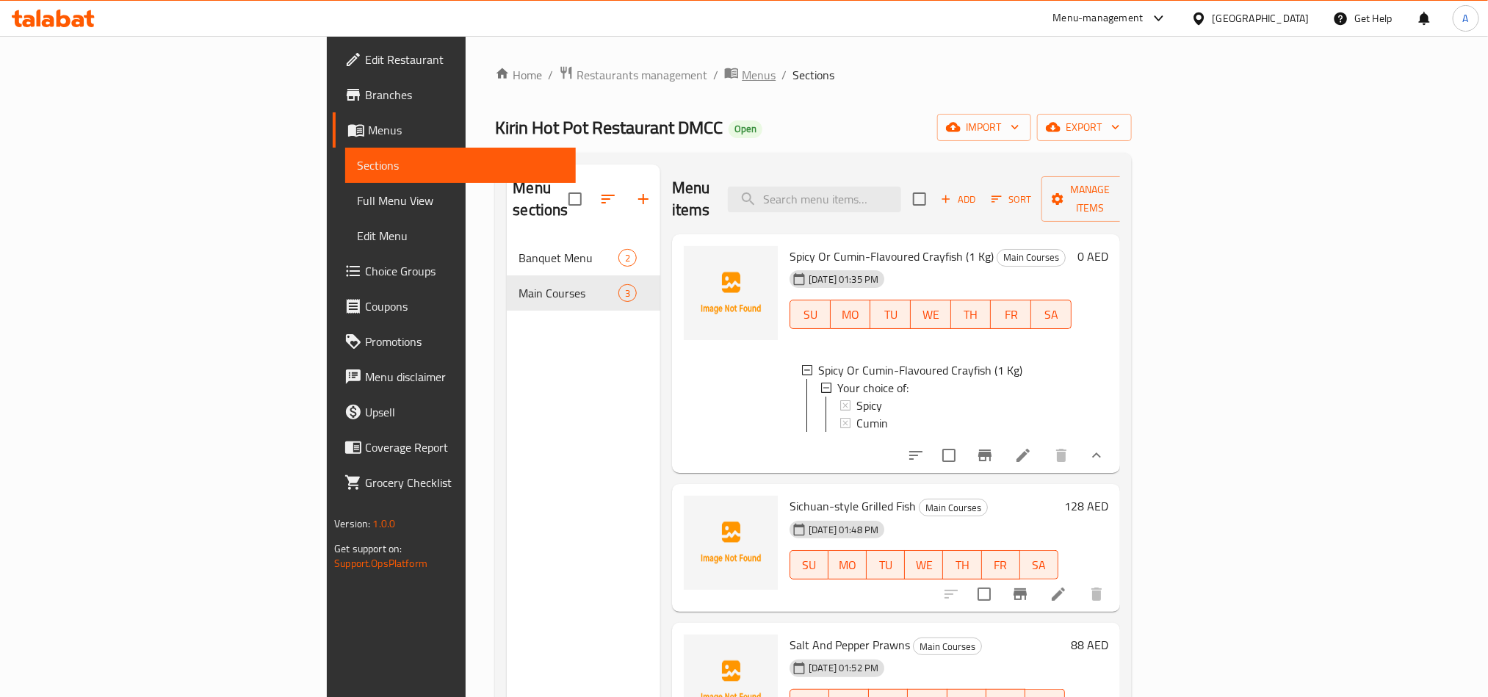
click at [742, 73] on span "Menus" at bounding box center [759, 75] width 34 height 18
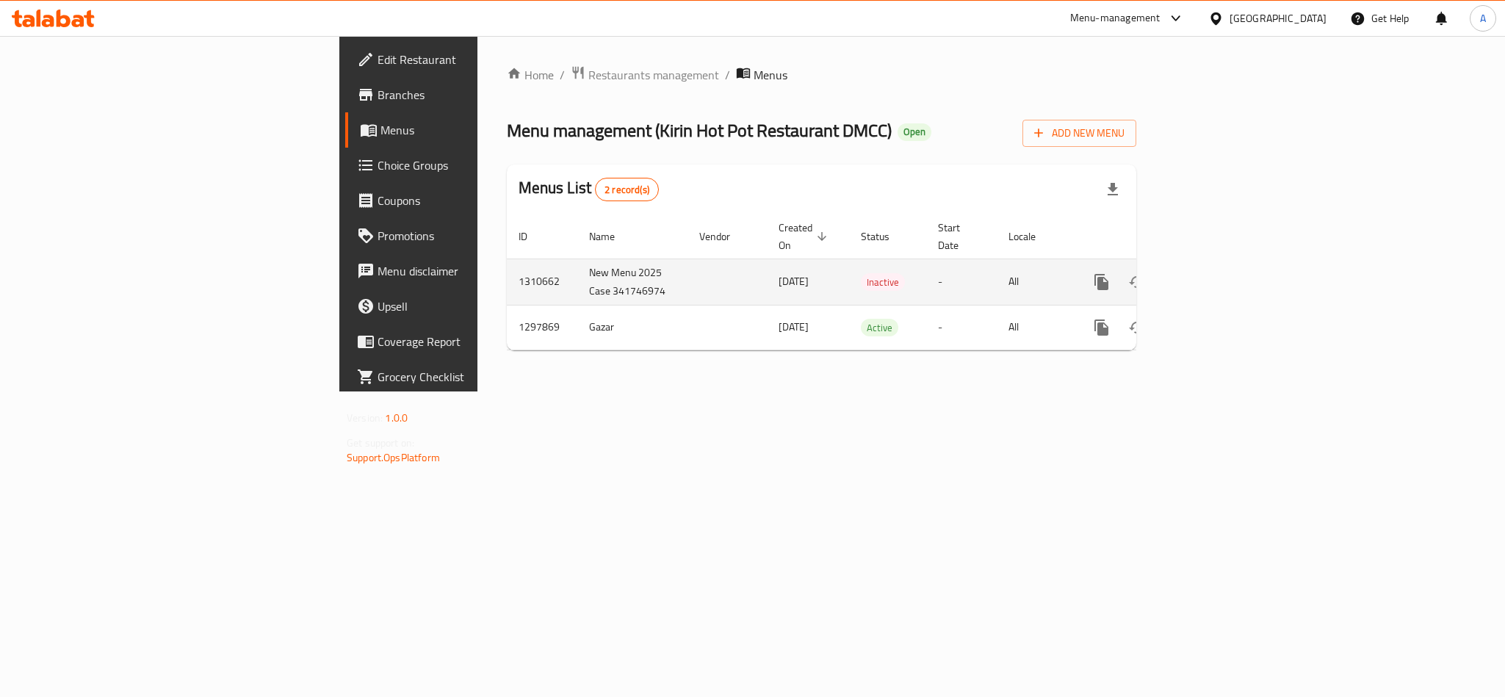
click at [507, 263] on td "1310662" at bounding box center [542, 281] width 70 height 46
copy td "1310662"
click at [507, 267] on td "1310662" at bounding box center [542, 281] width 70 height 46
